Goal: Task Accomplishment & Management: Manage account settings

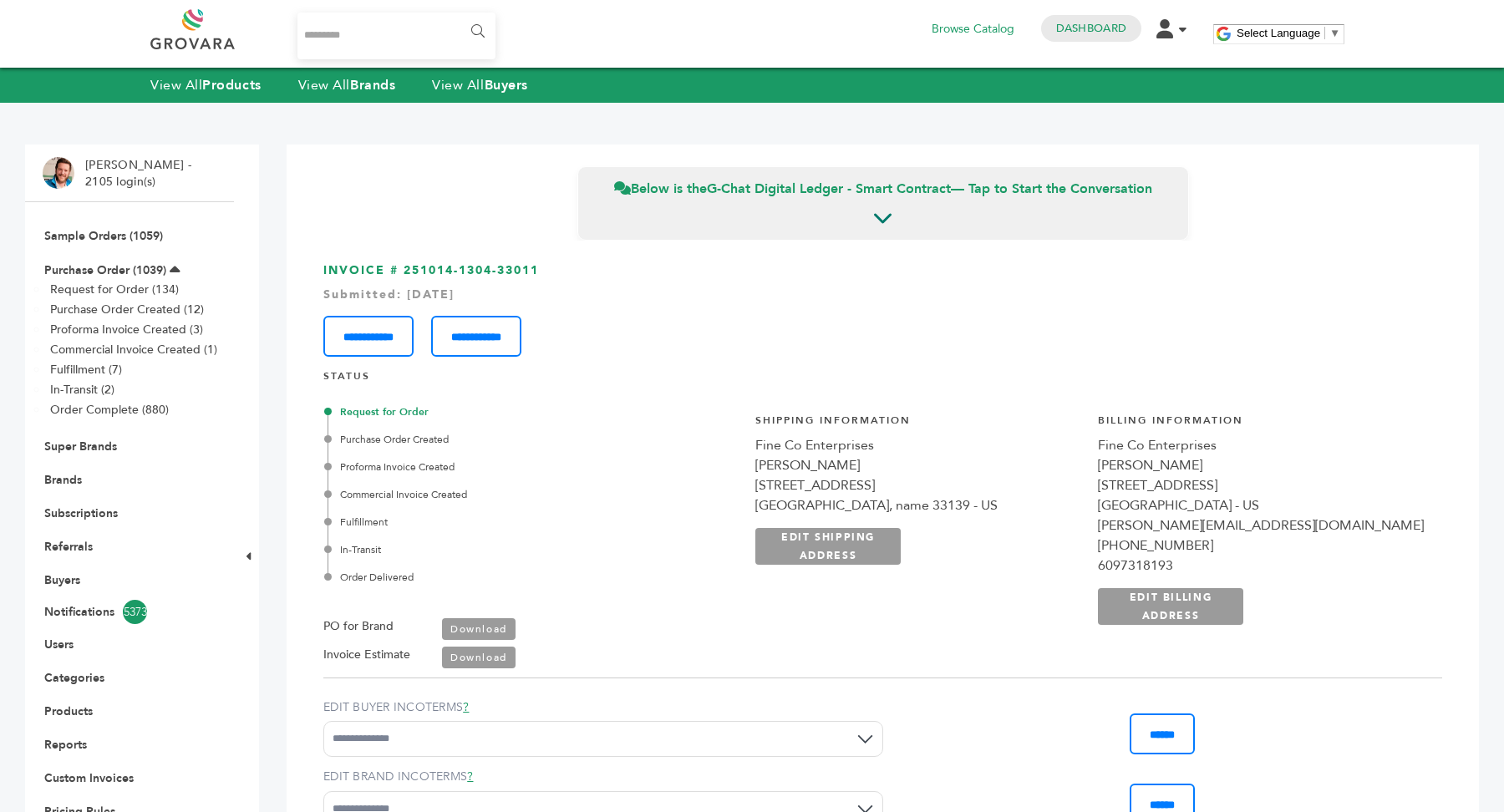
drag, startPoint x: 332, startPoint y: 268, endPoint x: 653, endPoint y: 269, distance: 321.0
click at [653, 269] on h3 "**********" at bounding box center [883, 309] width 1119 height 95
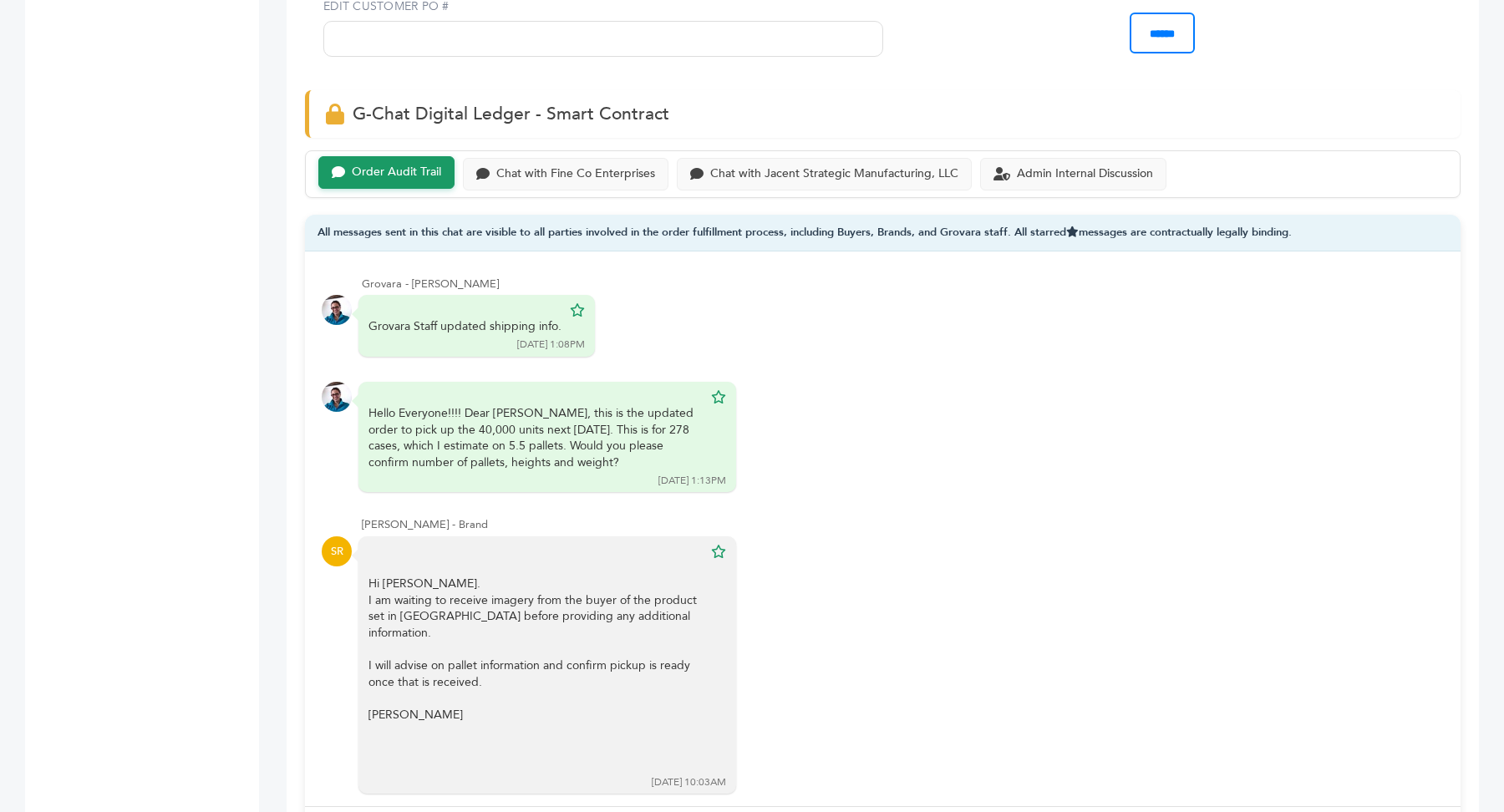
scroll to position [988, 0]
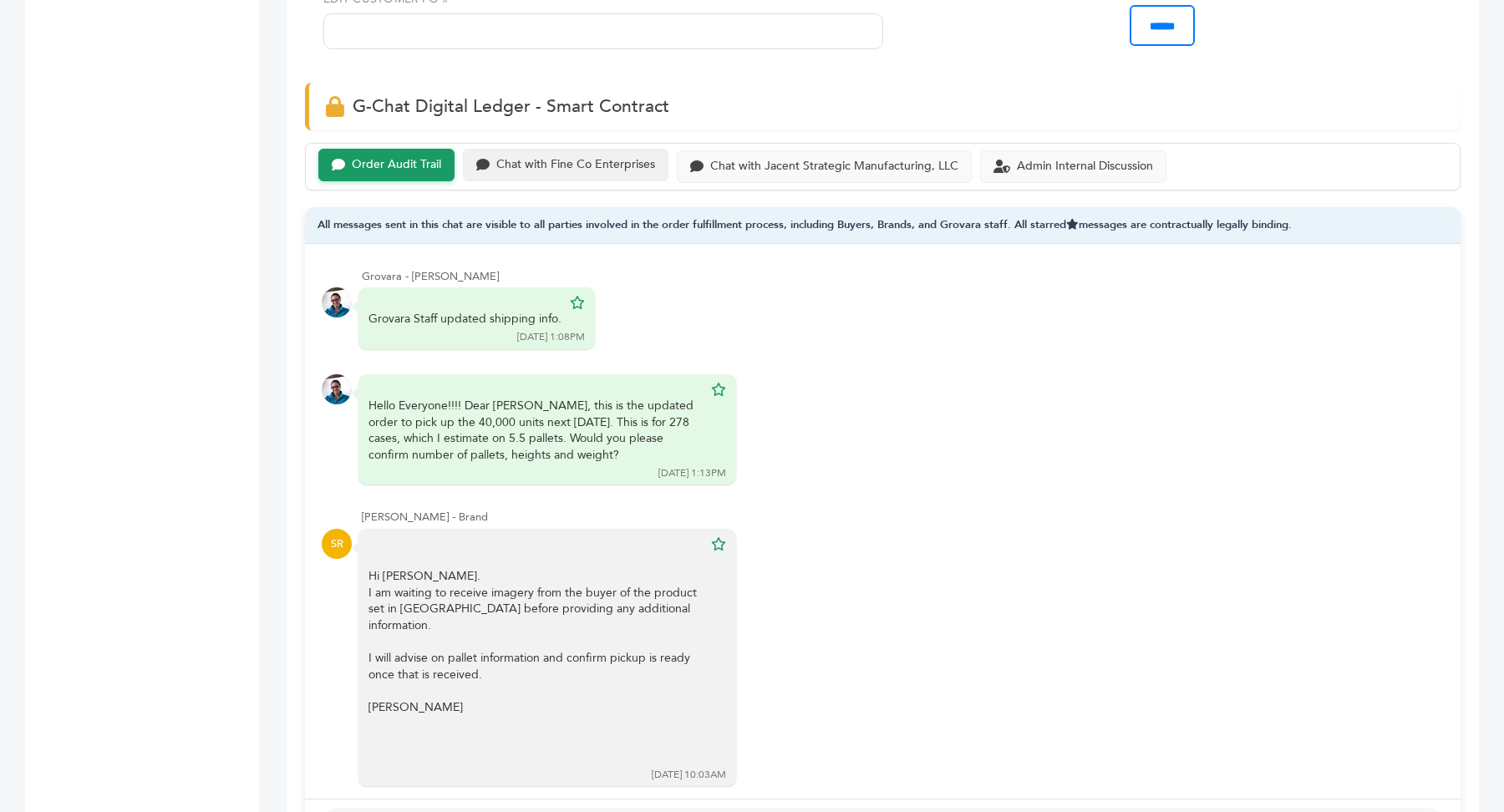
click at [609, 166] on div "Chat with Fine Co Enterprises" at bounding box center [576, 165] width 159 height 14
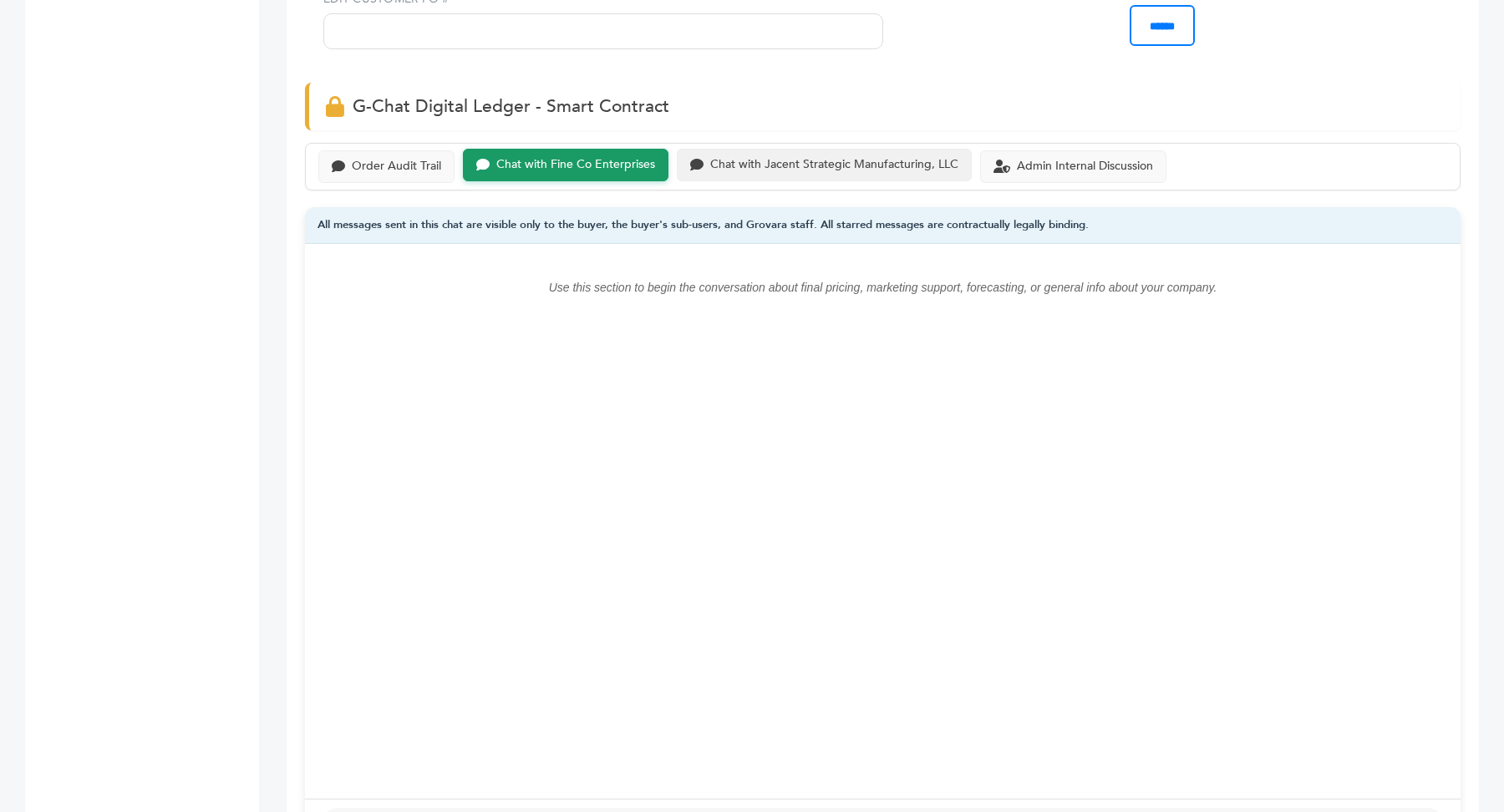
click at [854, 162] on div "Chat with Jacent Strategic Manufacturing, LLC" at bounding box center [834, 165] width 248 height 14
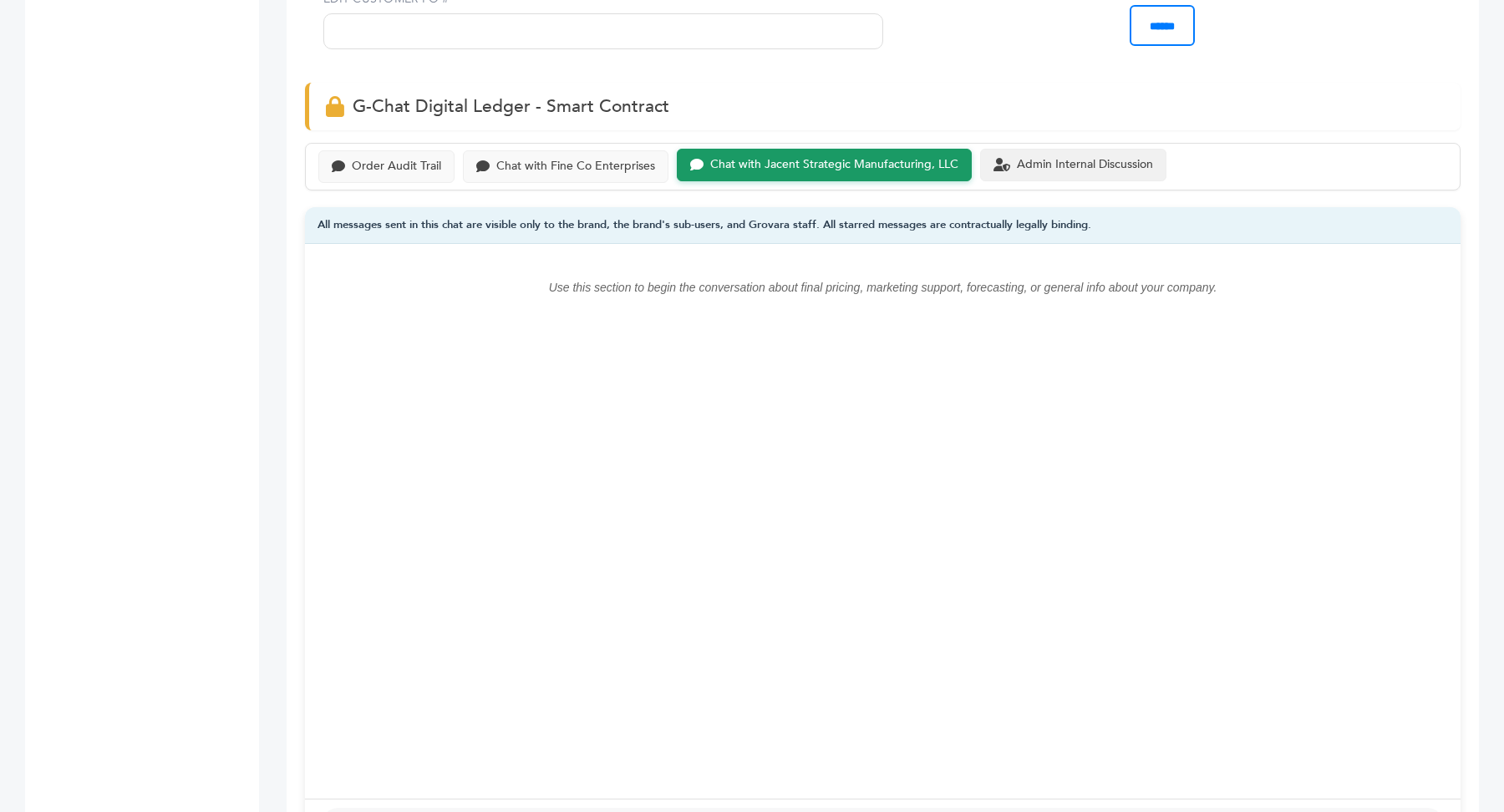
click at [1055, 158] on div "Admin Internal Discussion" at bounding box center [1085, 165] width 136 height 14
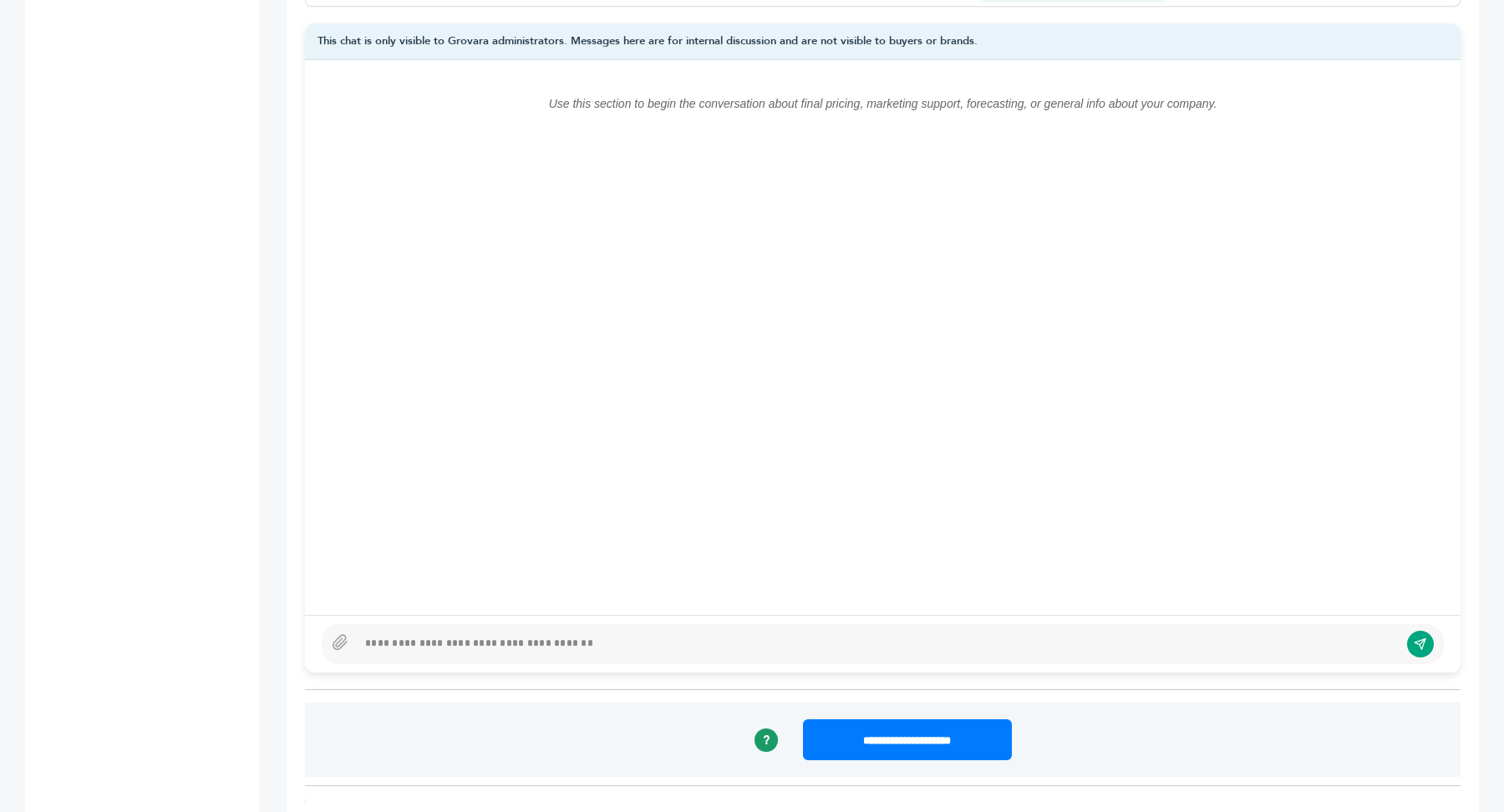
scroll to position [1178, 0]
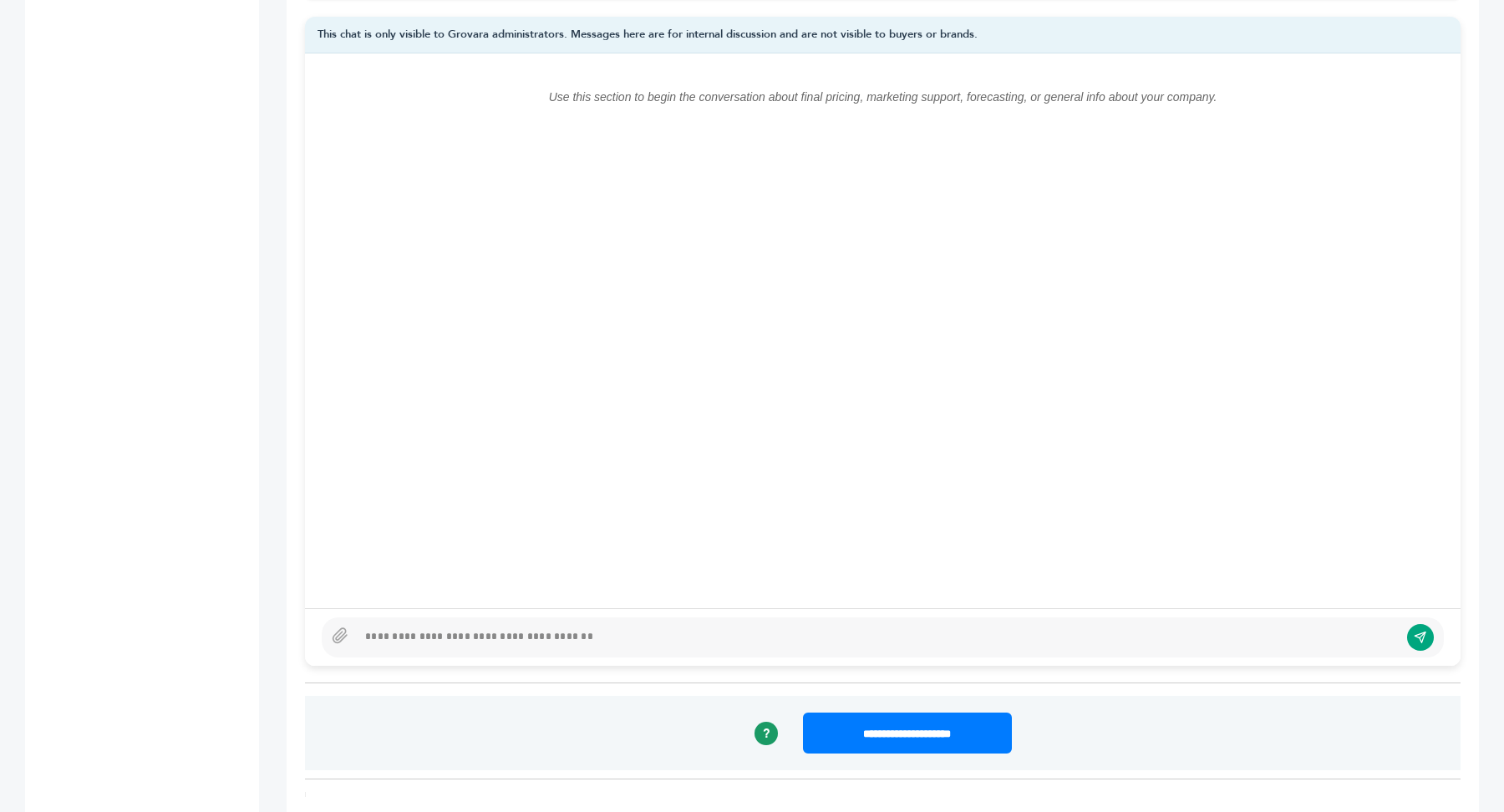
click at [643, 365] on div "Use this section to begin the conversation about final pricing, marketing suppo…" at bounding box center [883, 330] width 1155 height 554
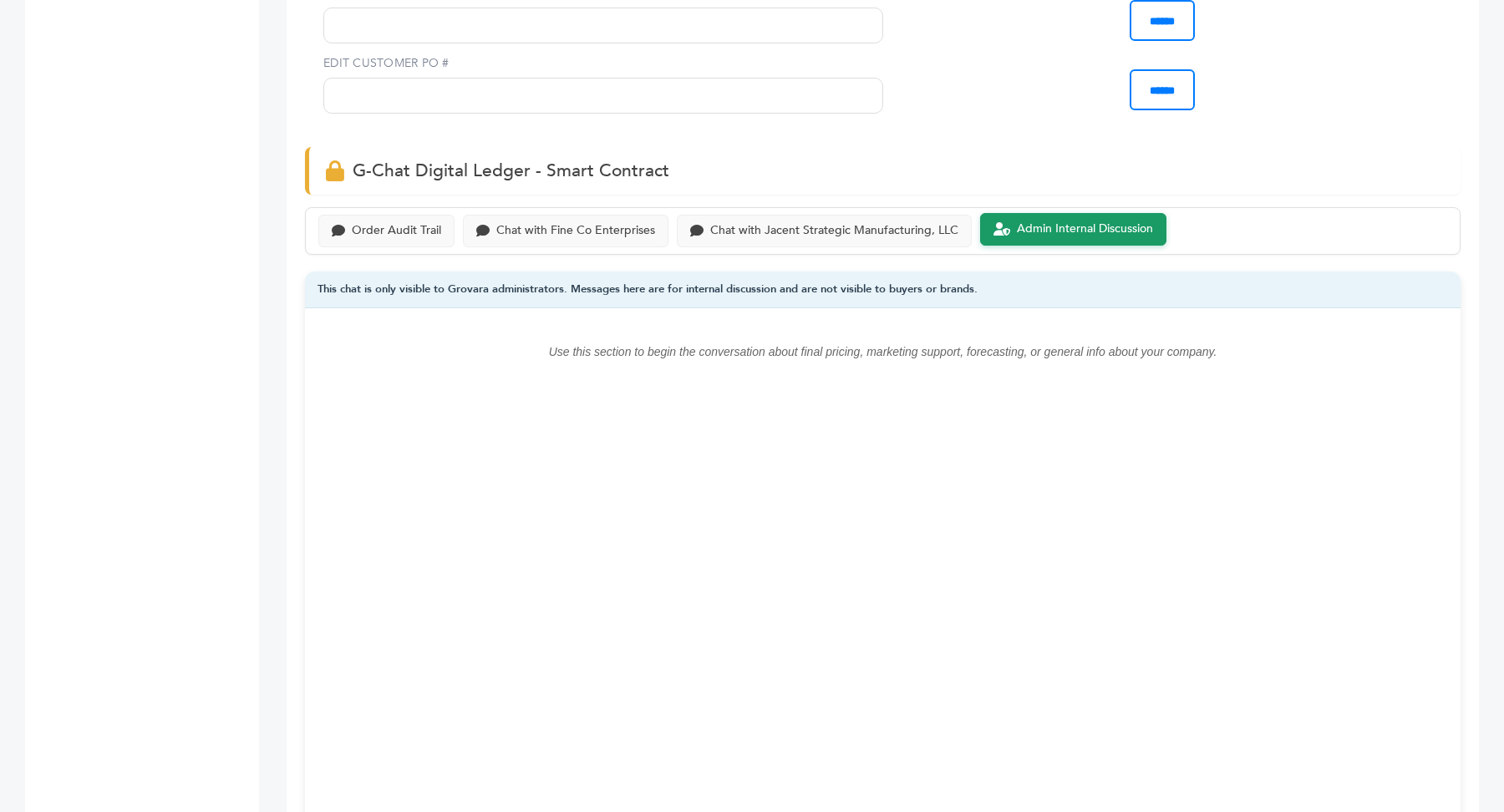
scroll to position [919, 0]
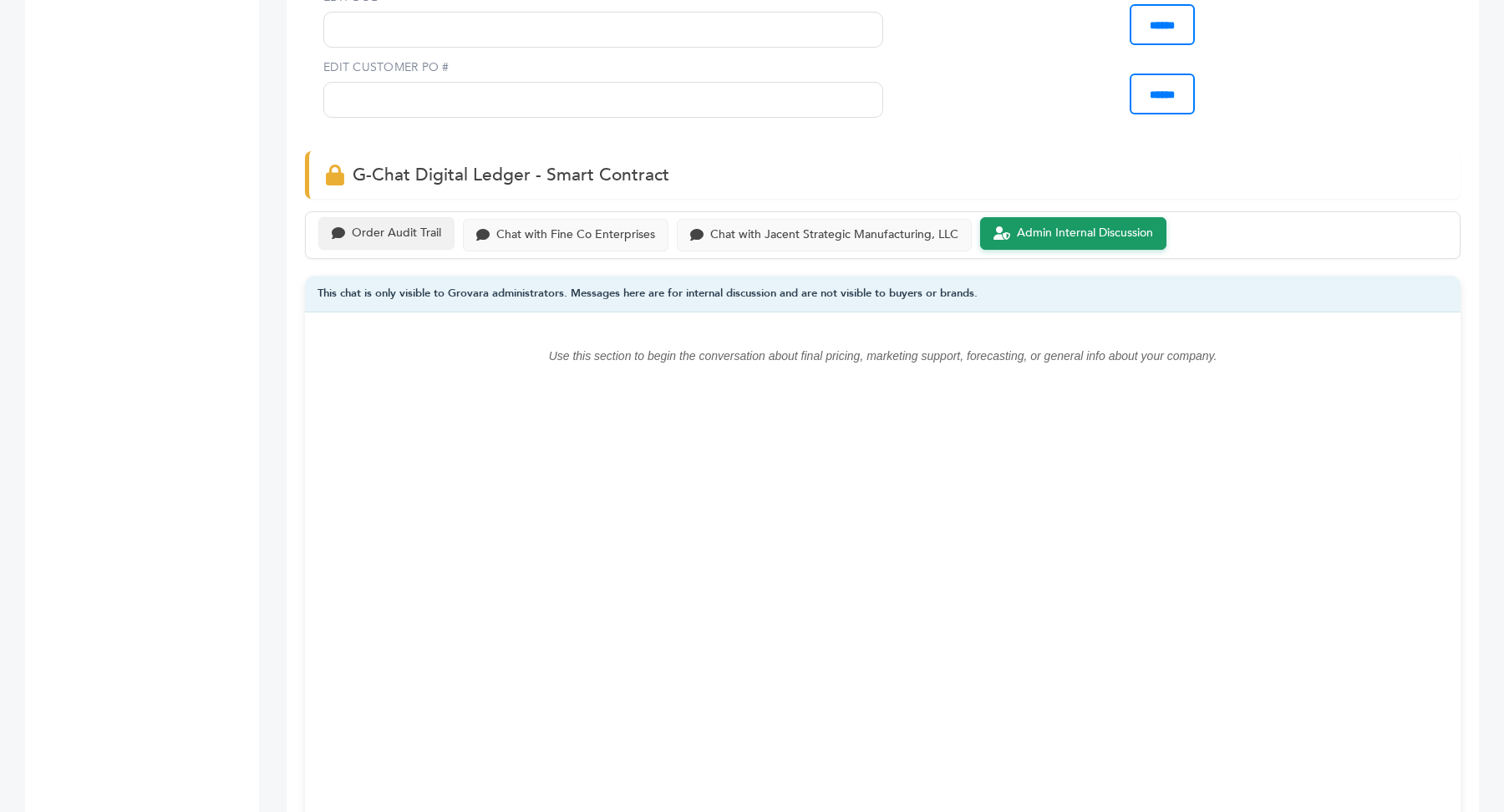
click at [380, 242] on div "Order Audit Trail" at bounding box center [386, 233] width 136 height 32
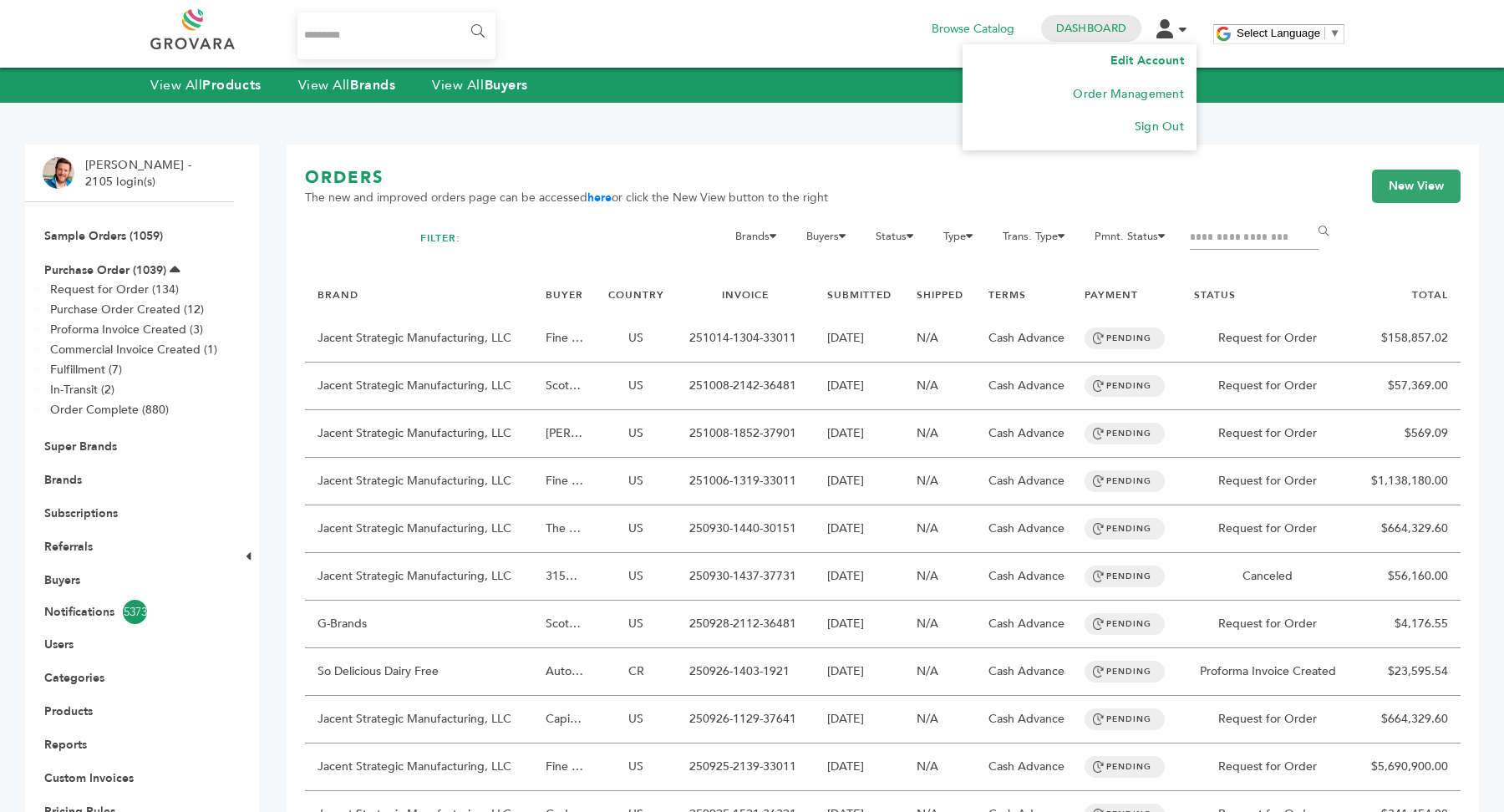
click at [1164, 60] on link "Edit Account" at bounding box center [1147, 60] width 74 height 16
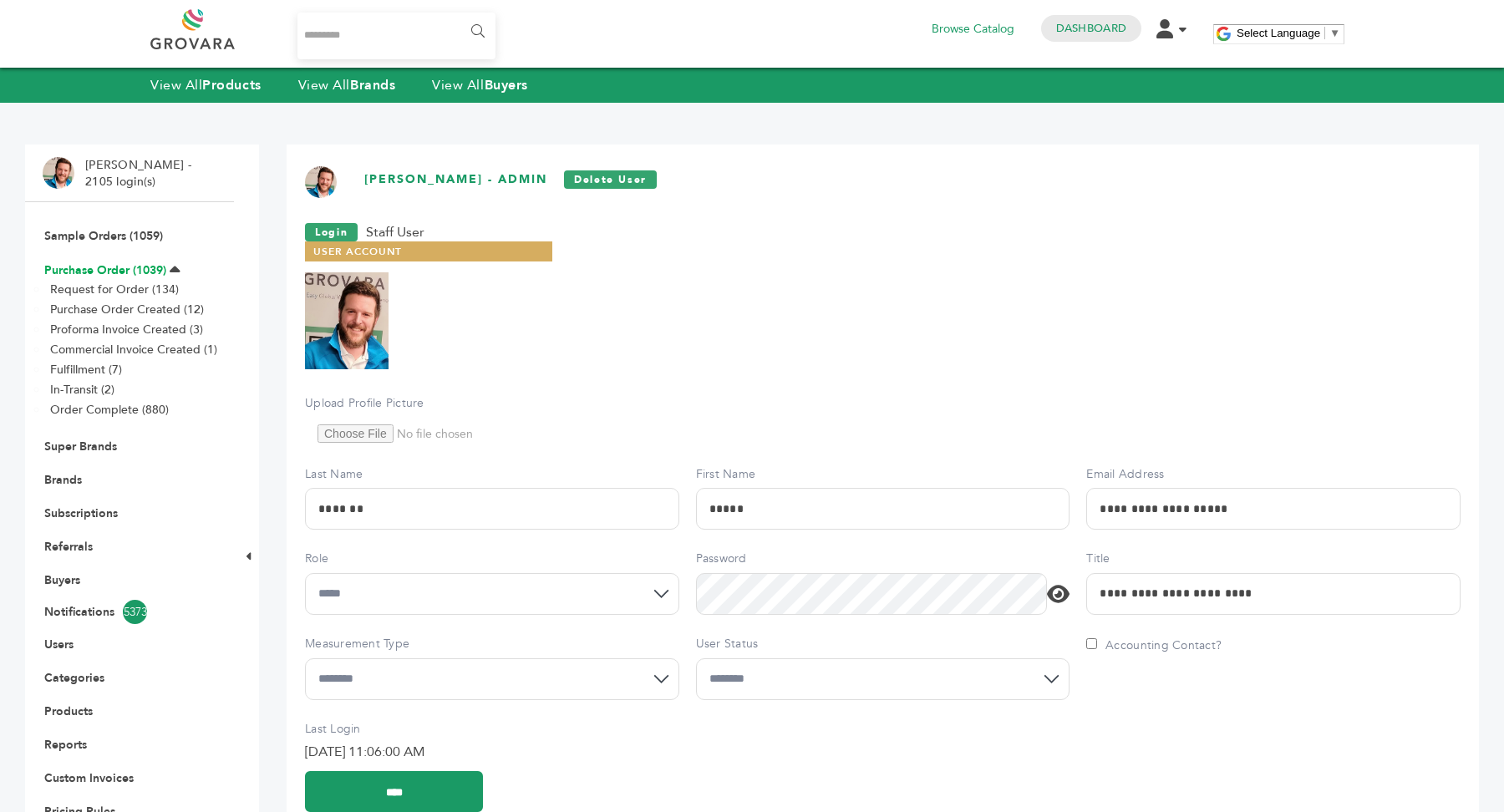
click at [93, 271] on link "Purchase Order (1039)" at bounding box center [105, 269] width 122 height 16
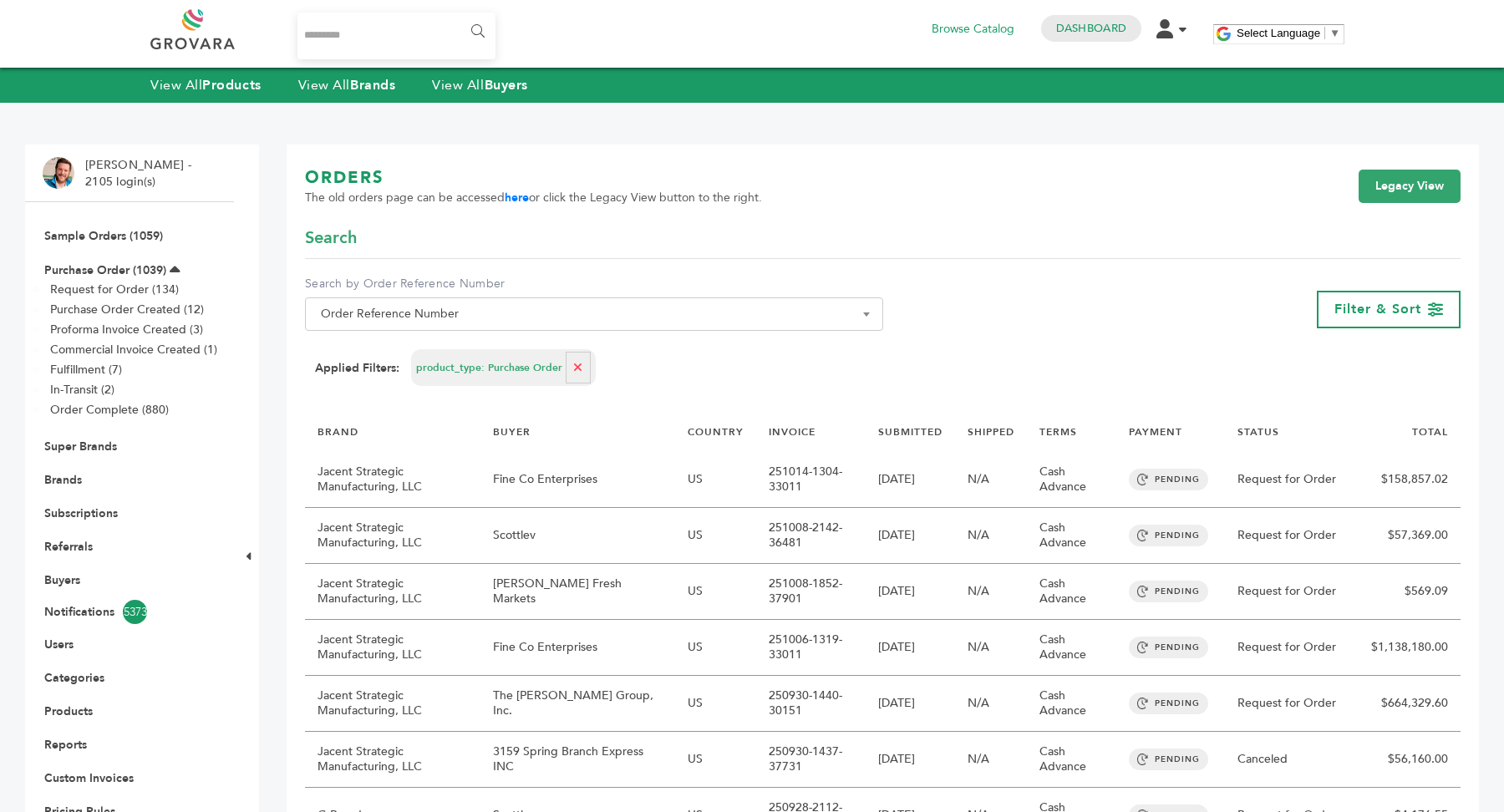
click at [578, 317] on span "Order Reference Number" at bounding box center [594, 314] width 560 height 23
click at [554, 351] on input "Search" at bounding box center [594, 344] width 570 height 21
type input "*"
click at [1355, 316] on span "Filter & Sort" at bounding box center [1378, 309] width 86 height 18
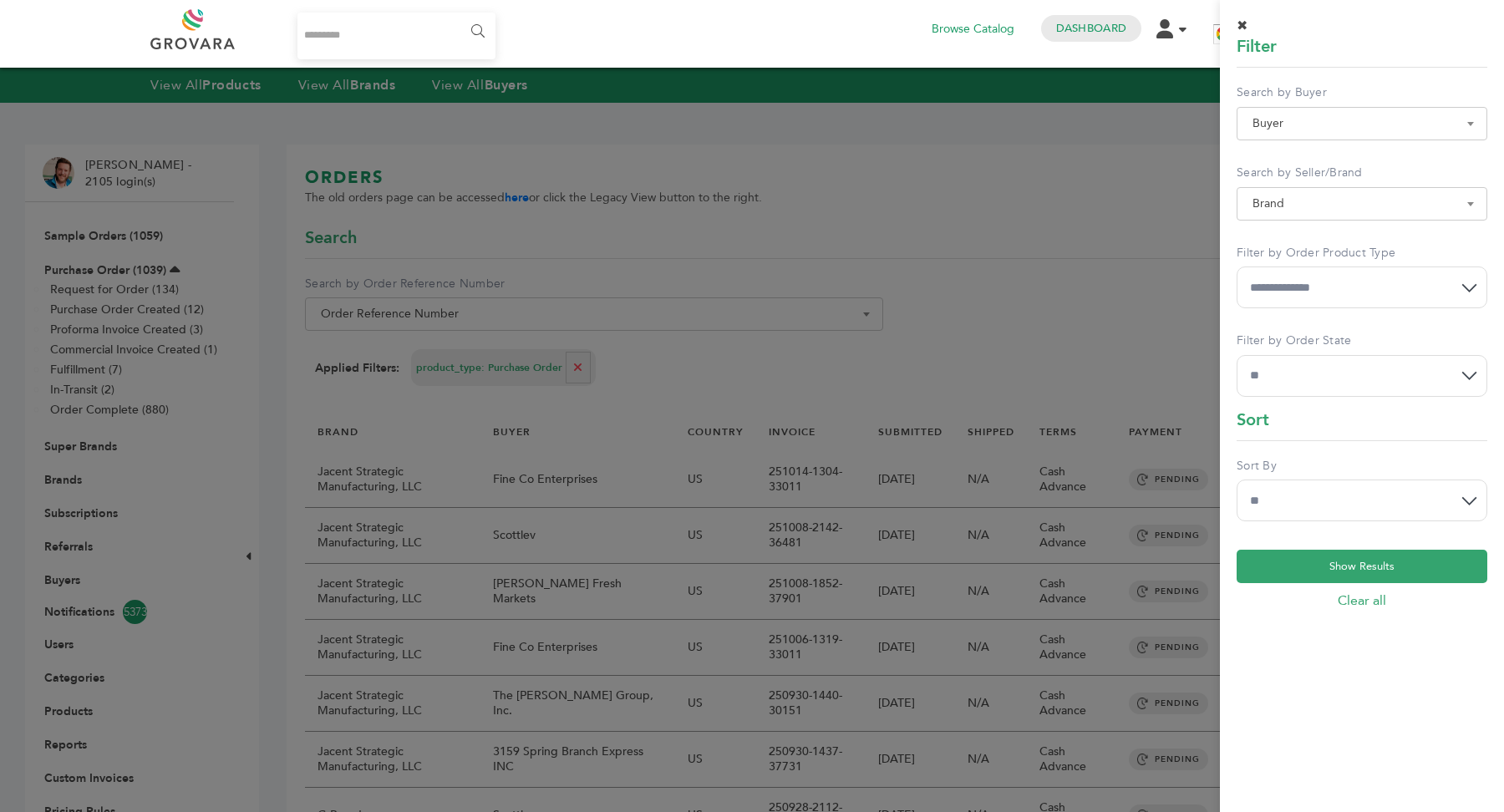
click at [1349, 200] on span "Brand" at bounding box center [1362, 203] width 233 height 23
click at [1316, 237] on input "Search" at bounding box center [1361, 234] width 242 height 21
type input "****"
select select
select select "**********"
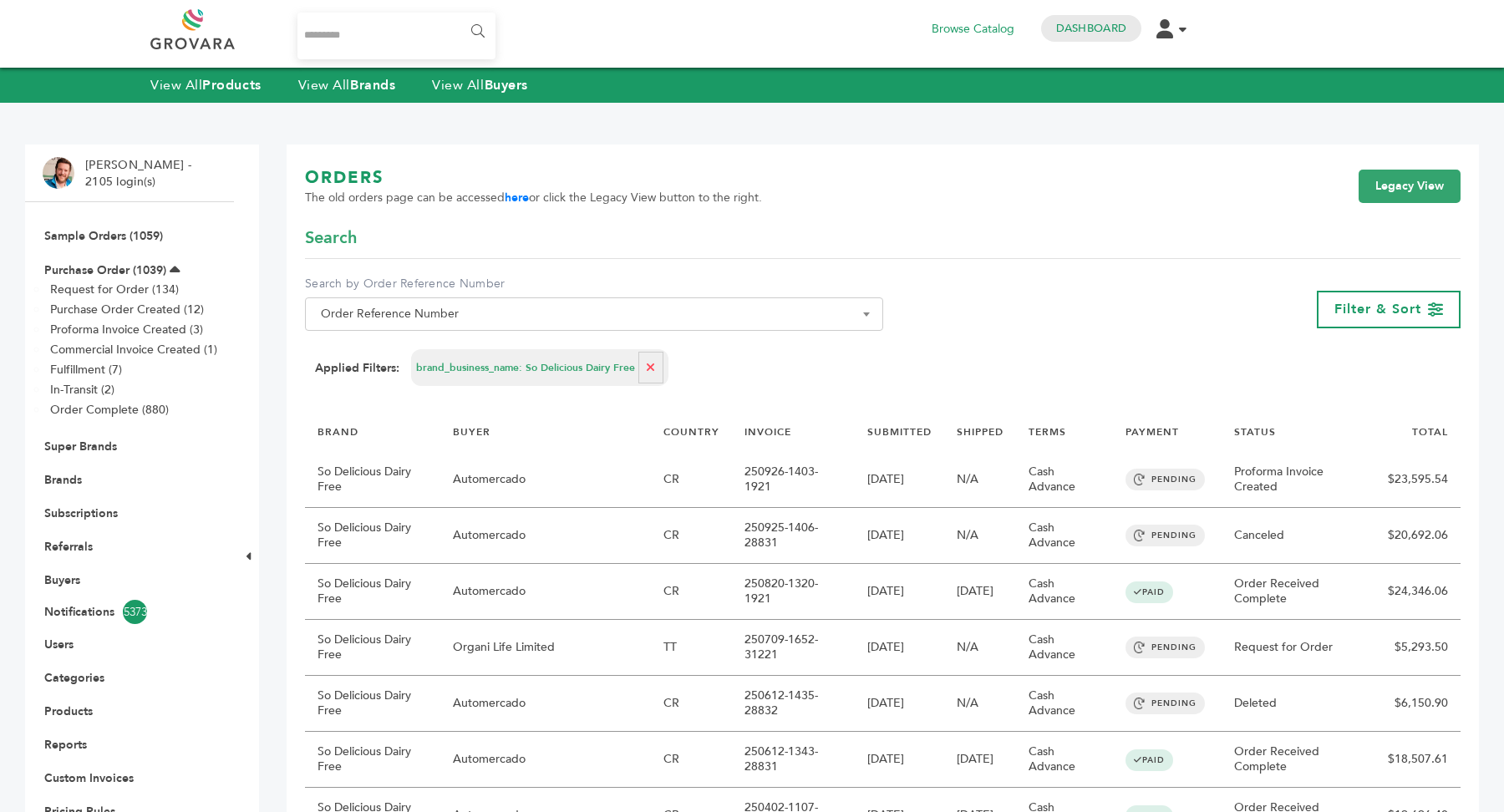
click at [1365, 564] on td "Order Received Complete" at bounding box center [1298, 591] width 154 height 56
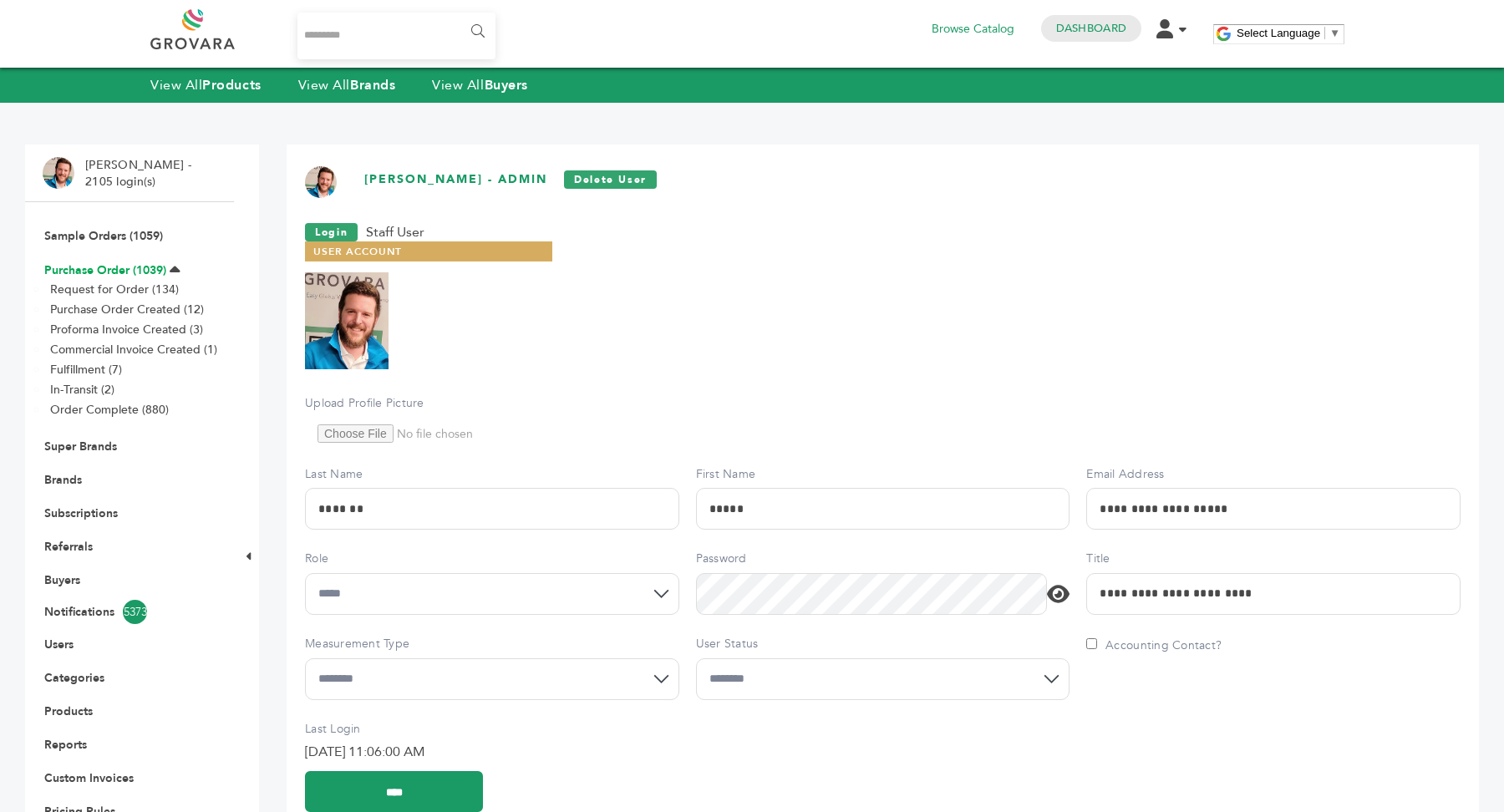
click at [110, 265] on link "Purchase Order (1039)" at bounding box center [105, 269] width 122 height 16
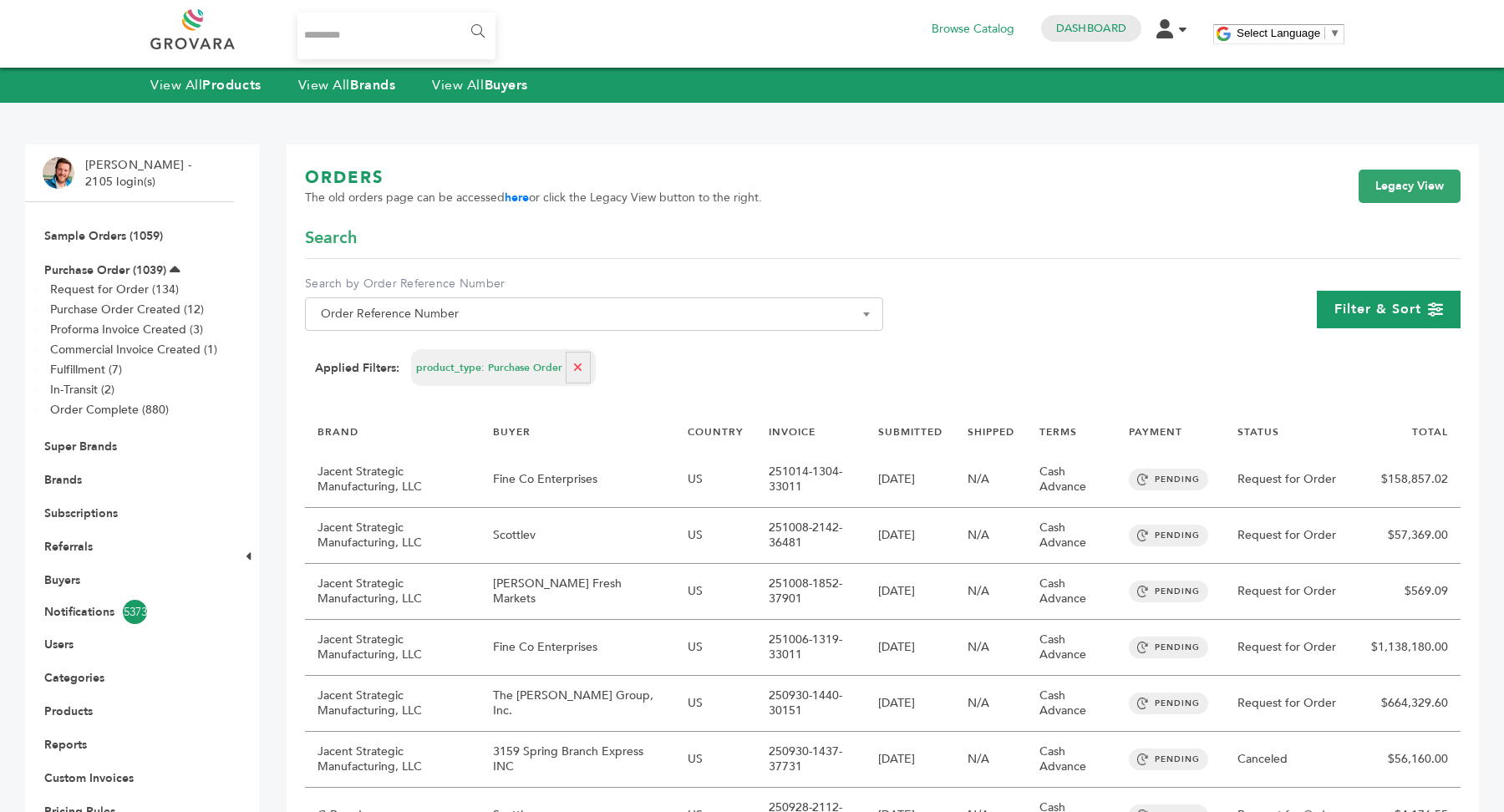
click at [1393, 307] on span "Filter & Sort" at bounding box center [1378, 309] width 86 height 18
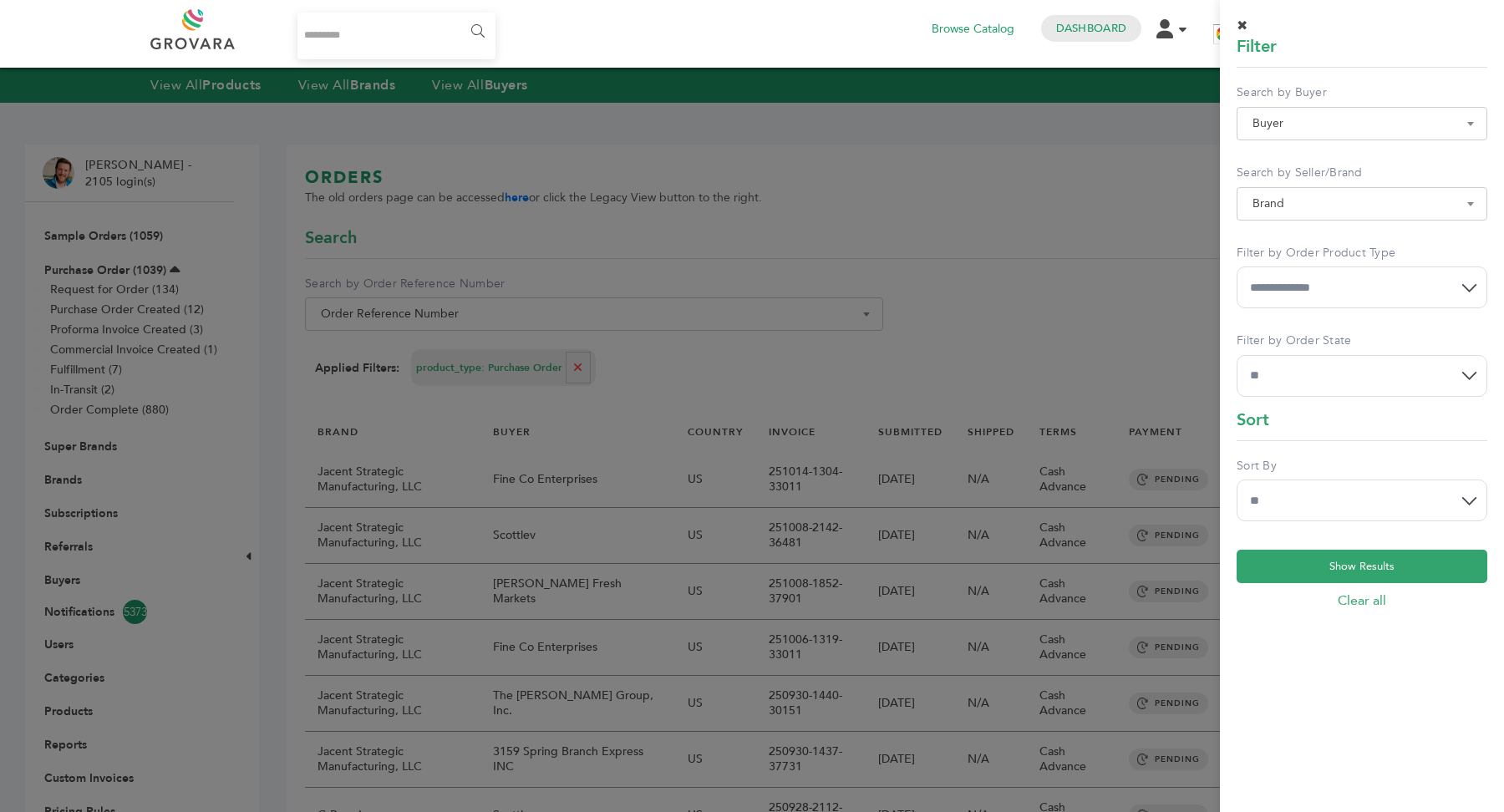
click at [1349, 210] on span "Brand" at bounding box center [1362, 203] width 233 height 23
click at [1329, 234] on input "Search" at bounding box center [1361, 234] width 242 height 21
type input "****"
select select
select select "**********"
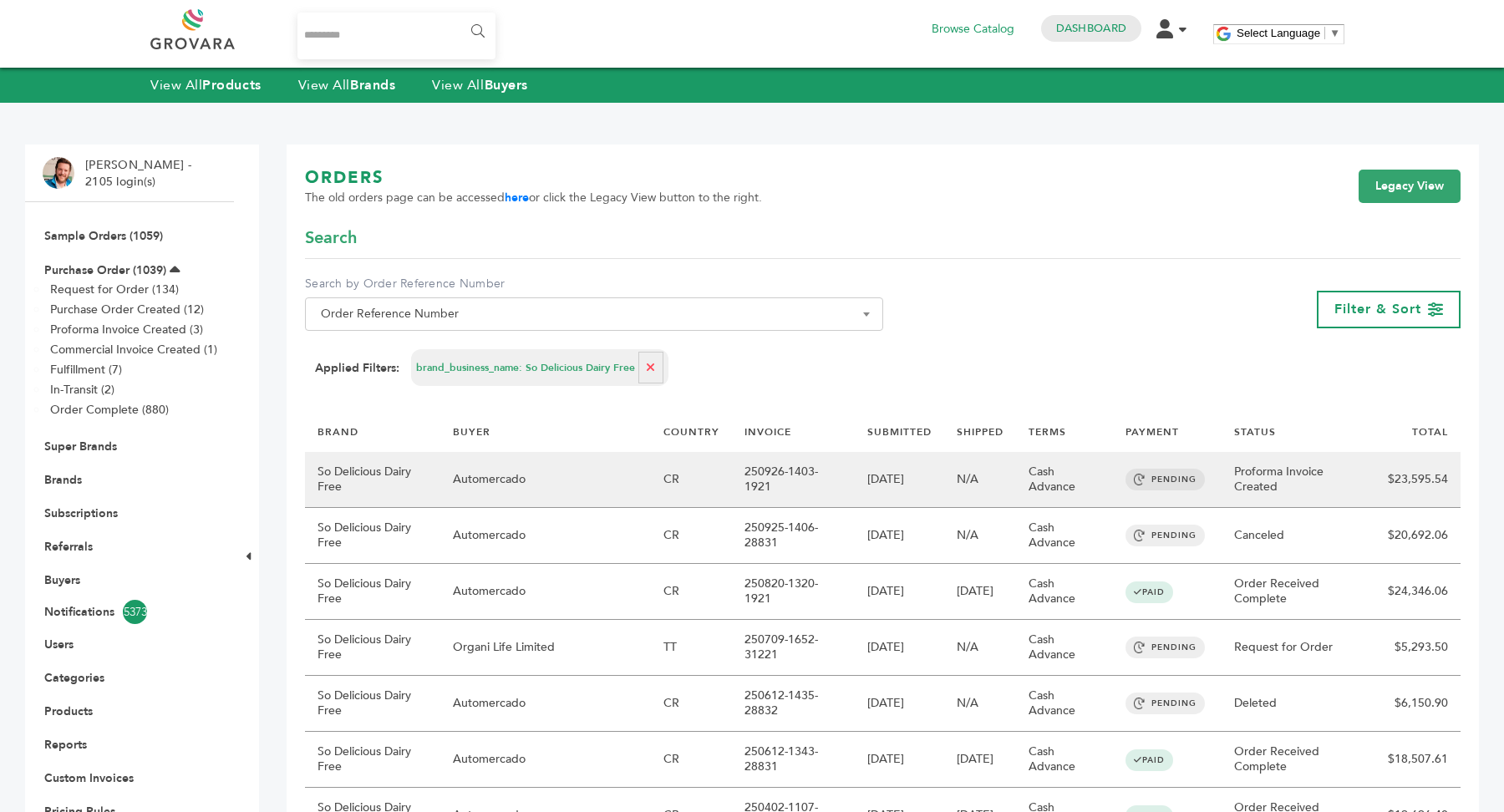
click at [945, 479] on td "N/A" at bounding box center [981, 479] width 72 height 56
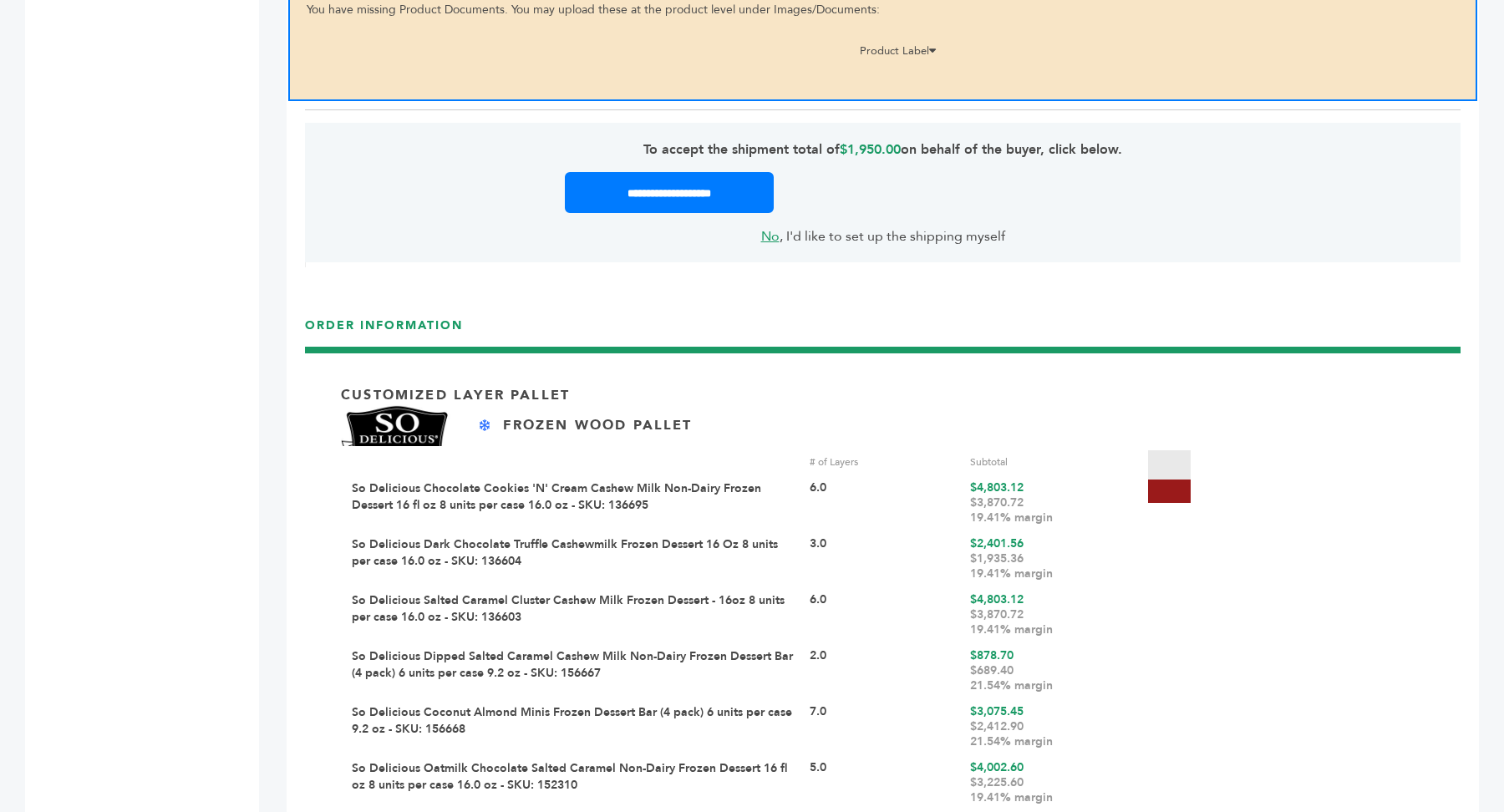
scroll to position [1590, 0]
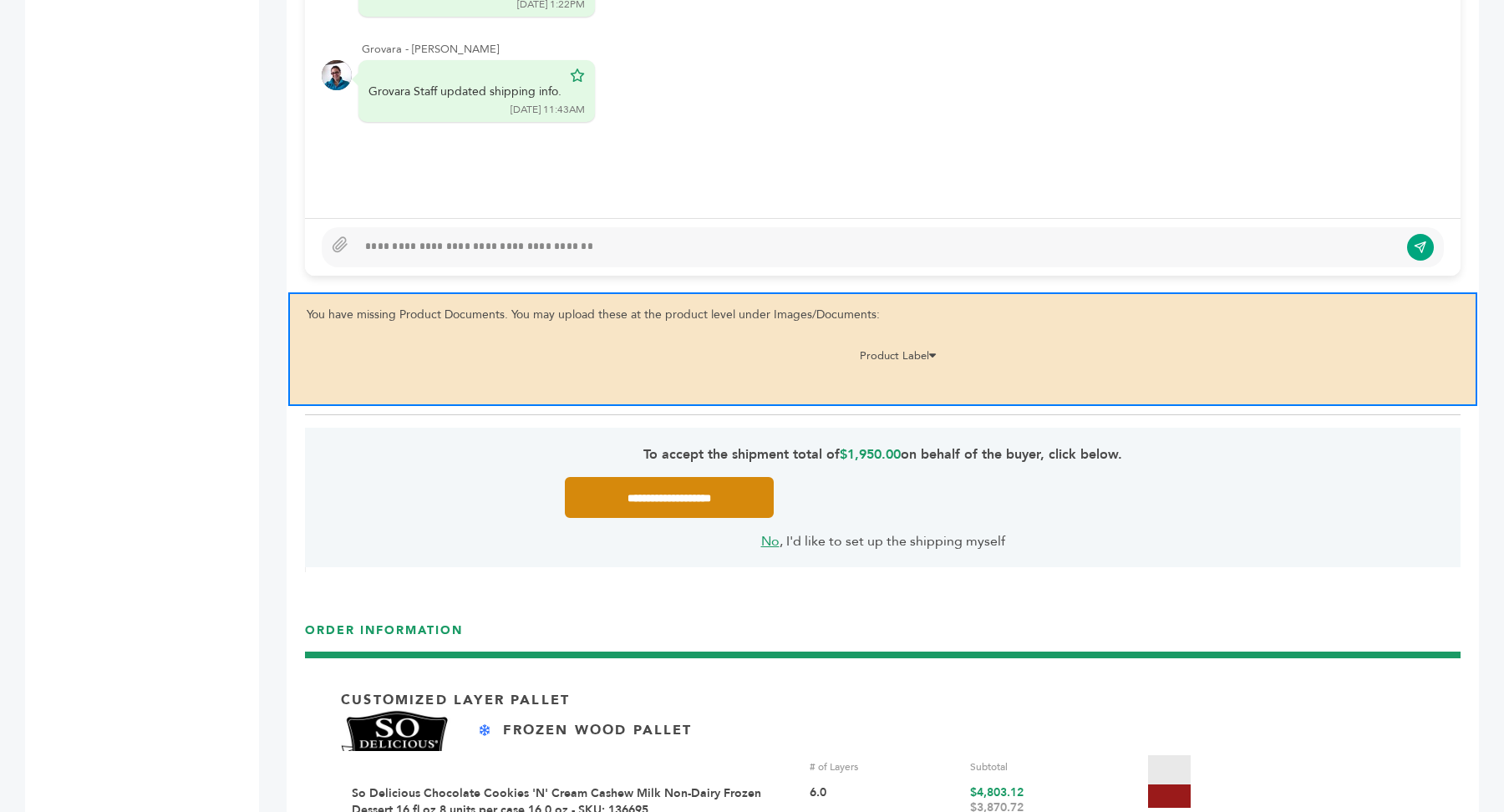
click at [712, 483] on input "**********" at bounding box center [669, 497] width 209 height 41
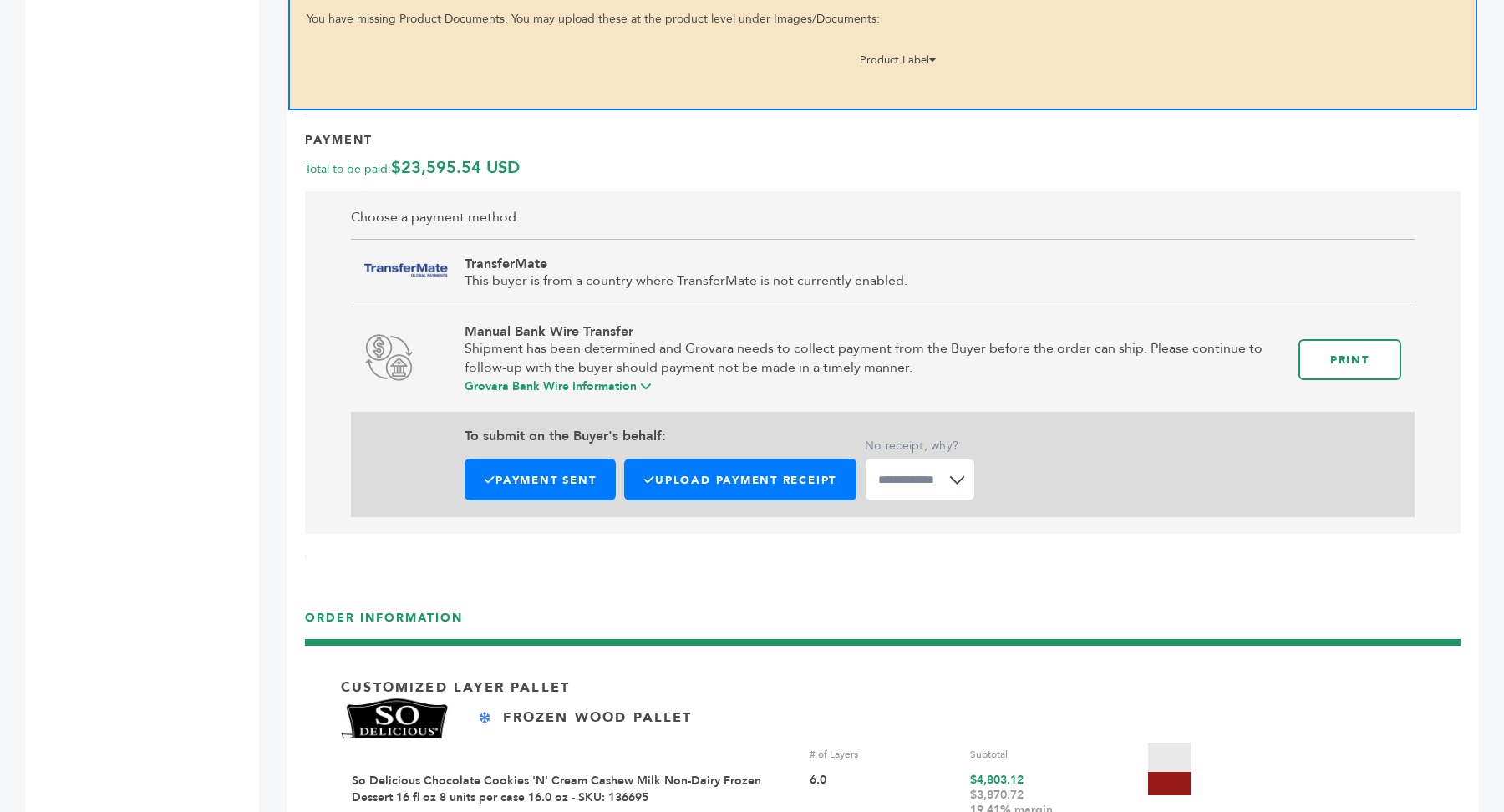
scroll to position [1949, 0]
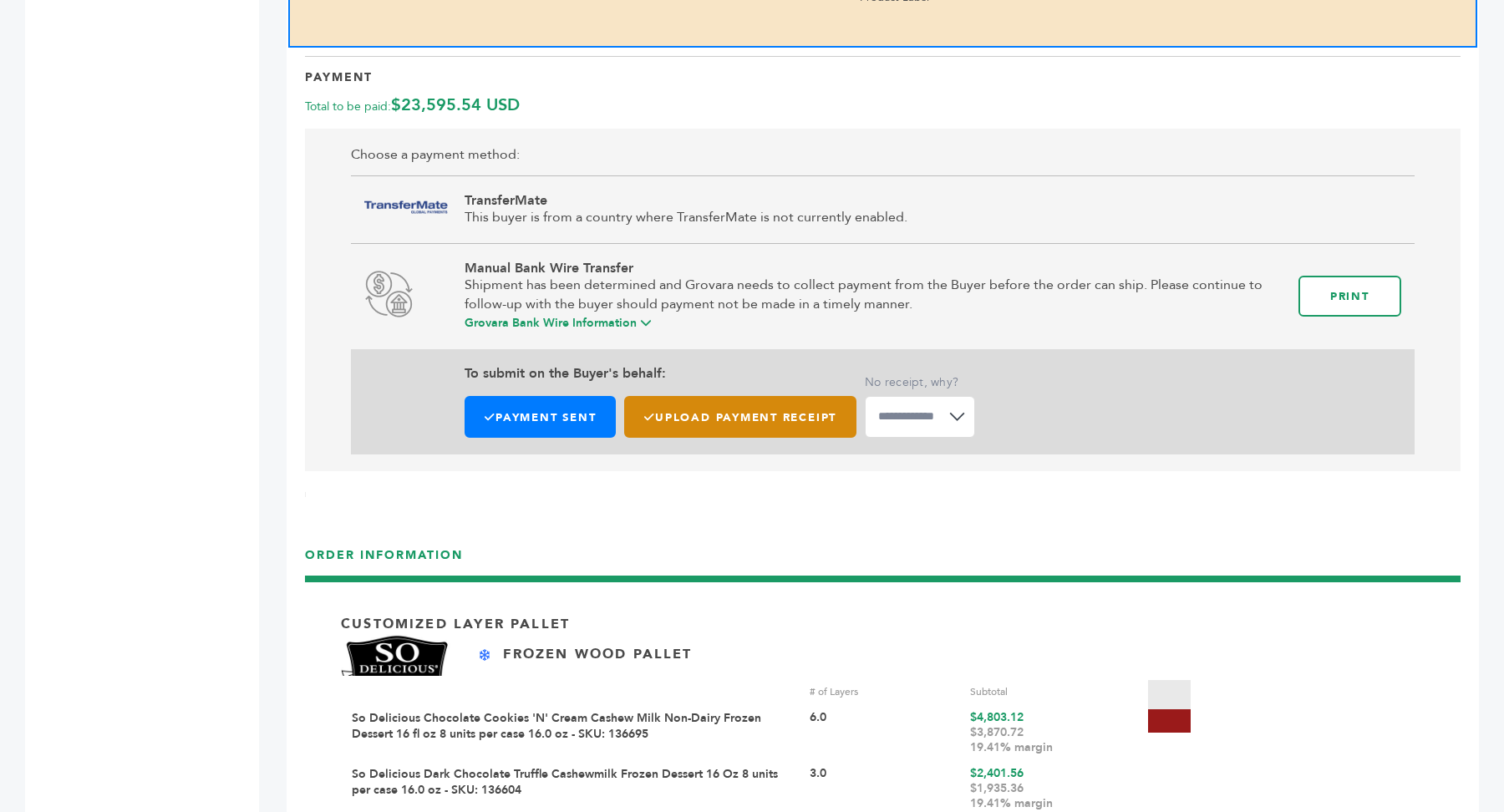
click at [780, 406] on label "Upload Payment Receipt" at bounding box center [741, 417] width 233 height 41
click at [856, 418] on input "Upload Payment Receipt" at bounding box center [856, 418] width 0 height 0
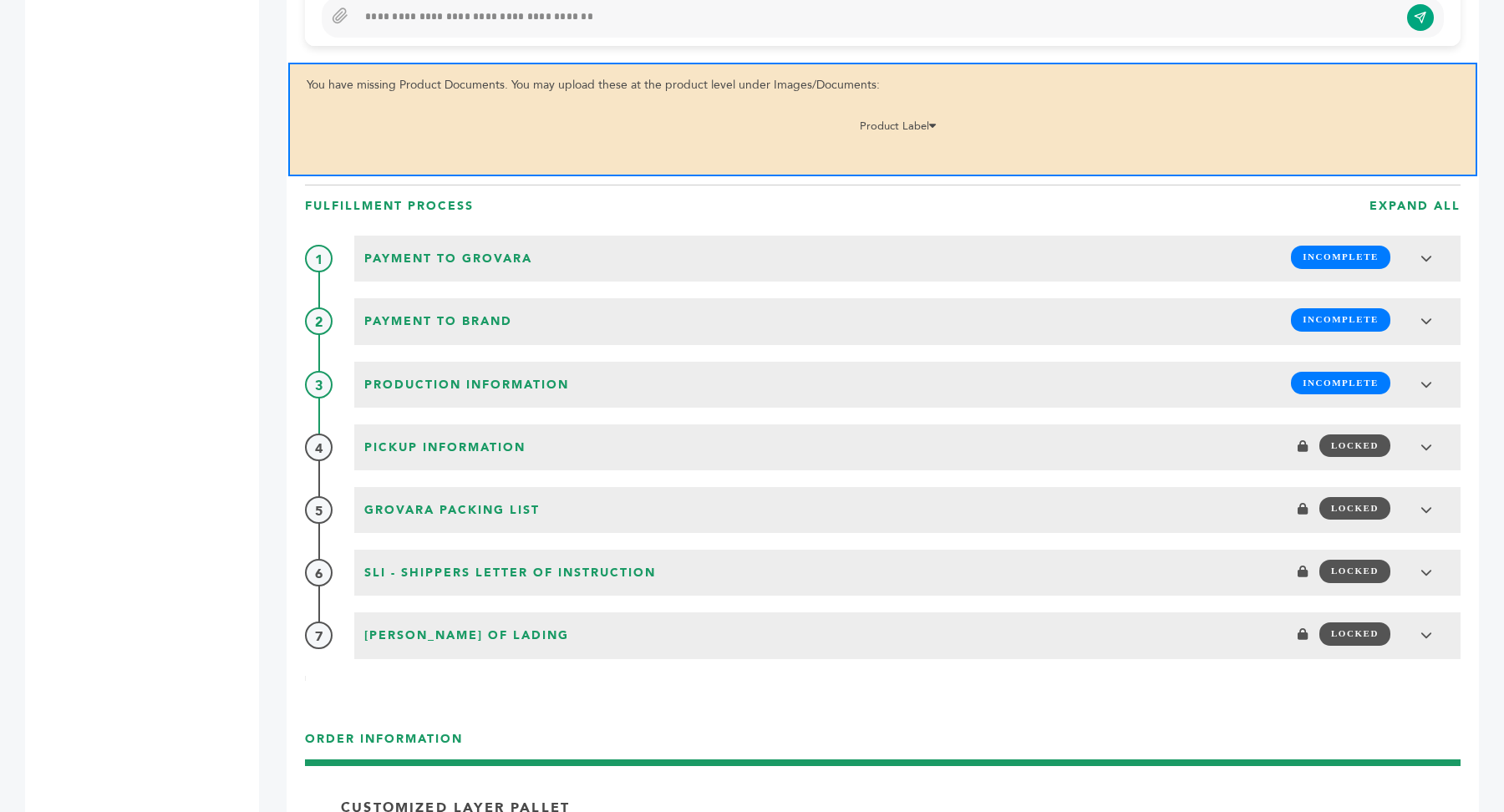
scroll to position [1809, 0]
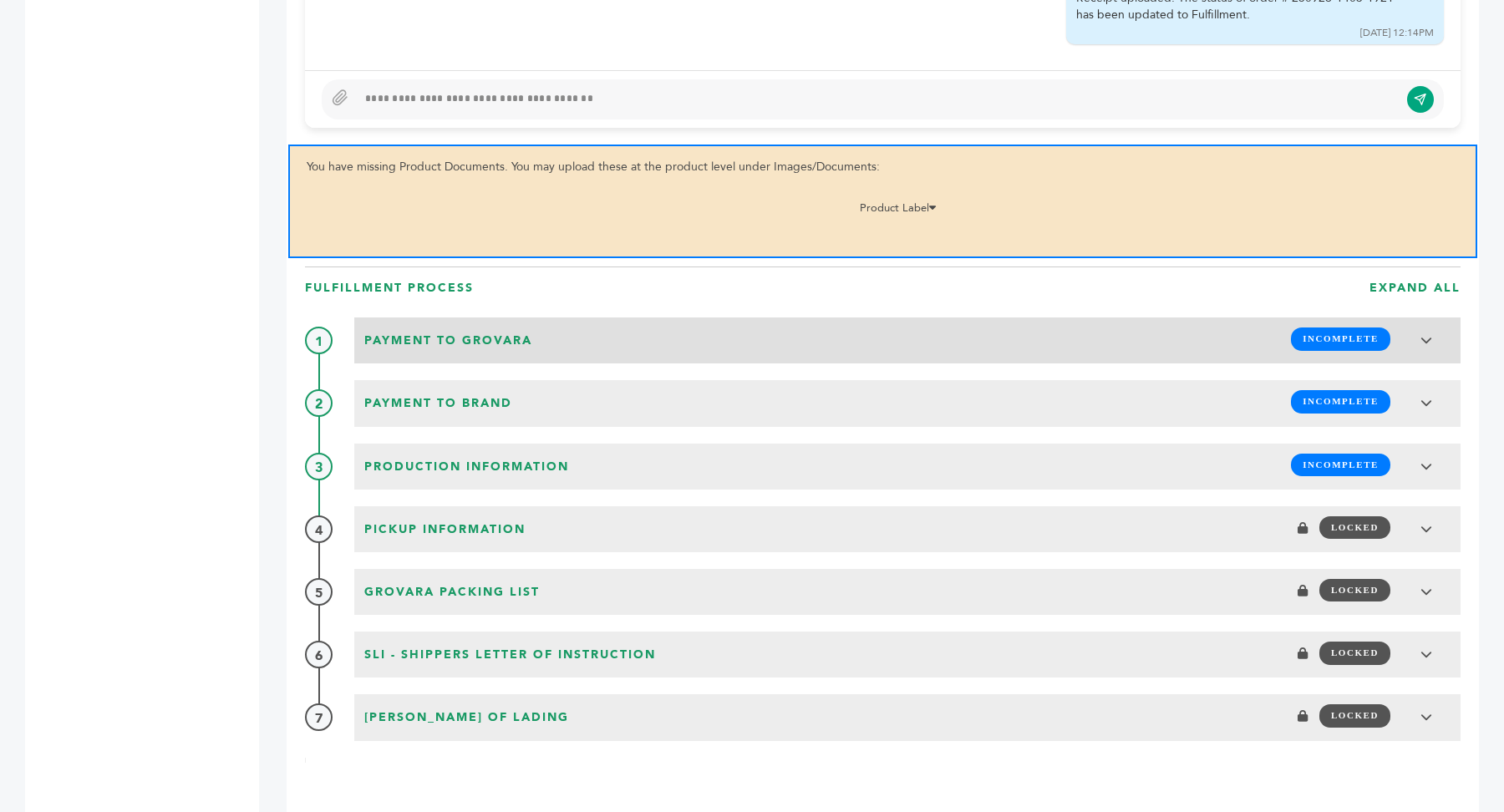
click at [574, 348] on h3 "Payment to Grovara INCOMPLETE" at bounding box center [907, 340] width 1107 height 46
